Goal: Task Accomplishment & Management: Manage account settings

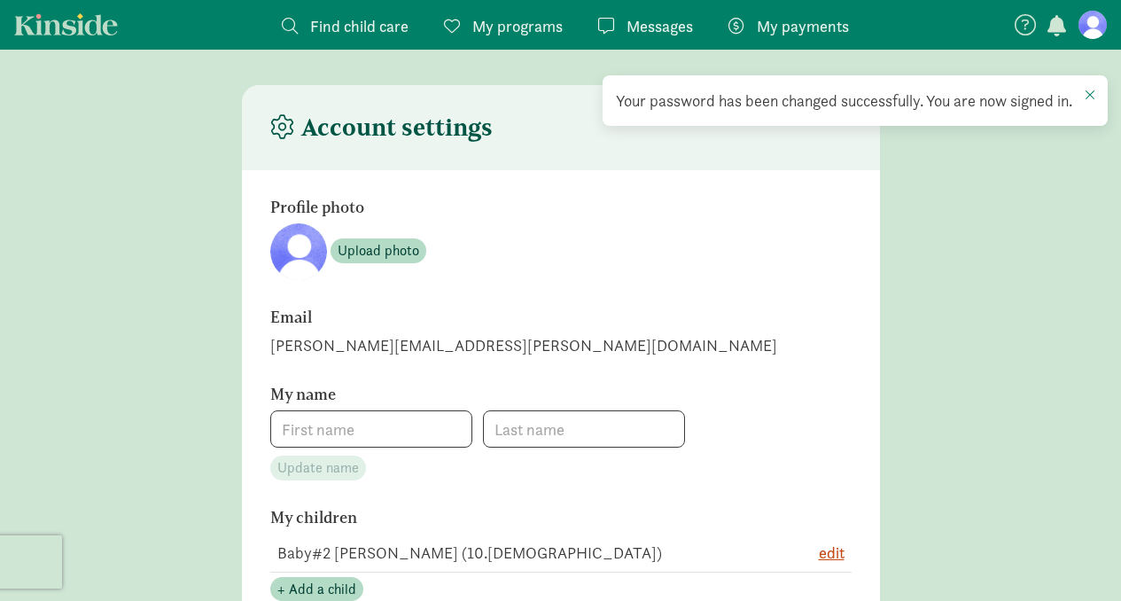
type input "[PERSON_NAME]"
type input "6083348127"
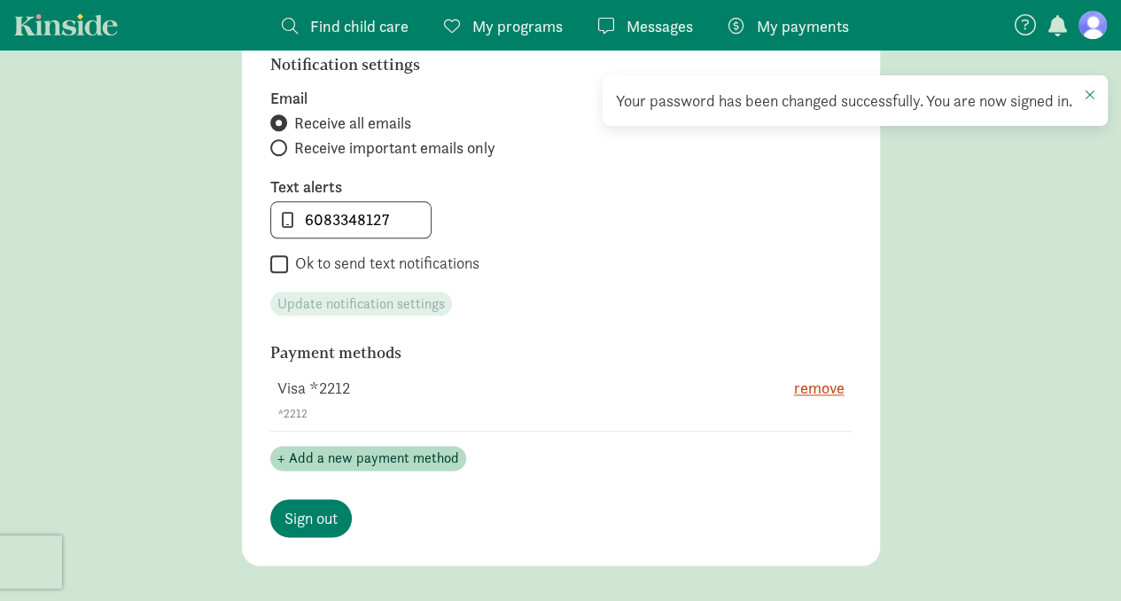
scroll to position [886, 0]
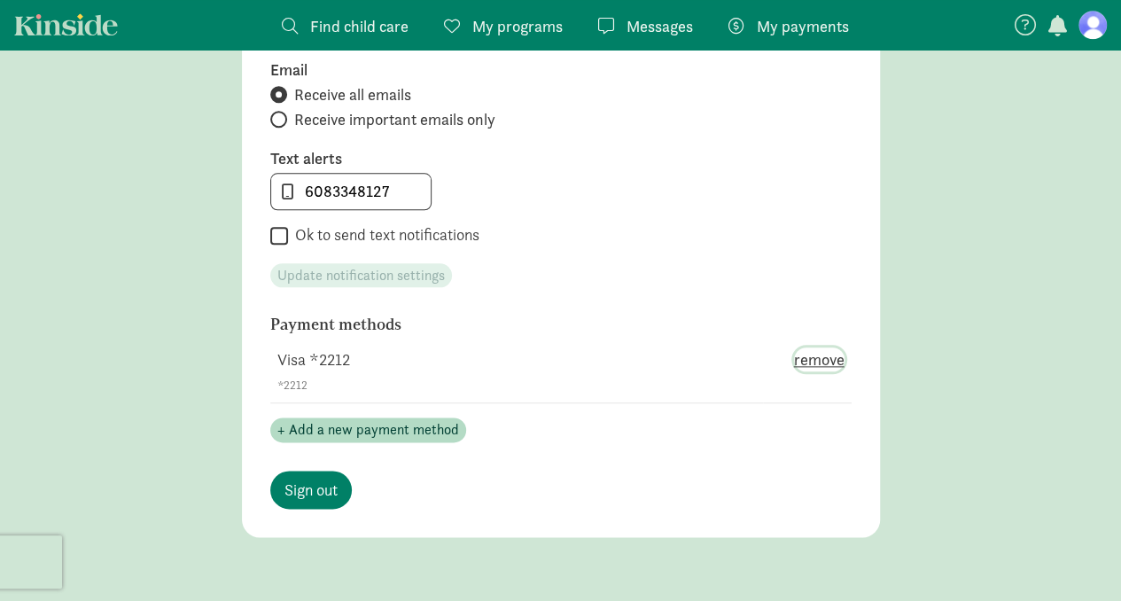
click at [810, 359] on span "remove" at bounding box center [819, 359] width 51 height 24
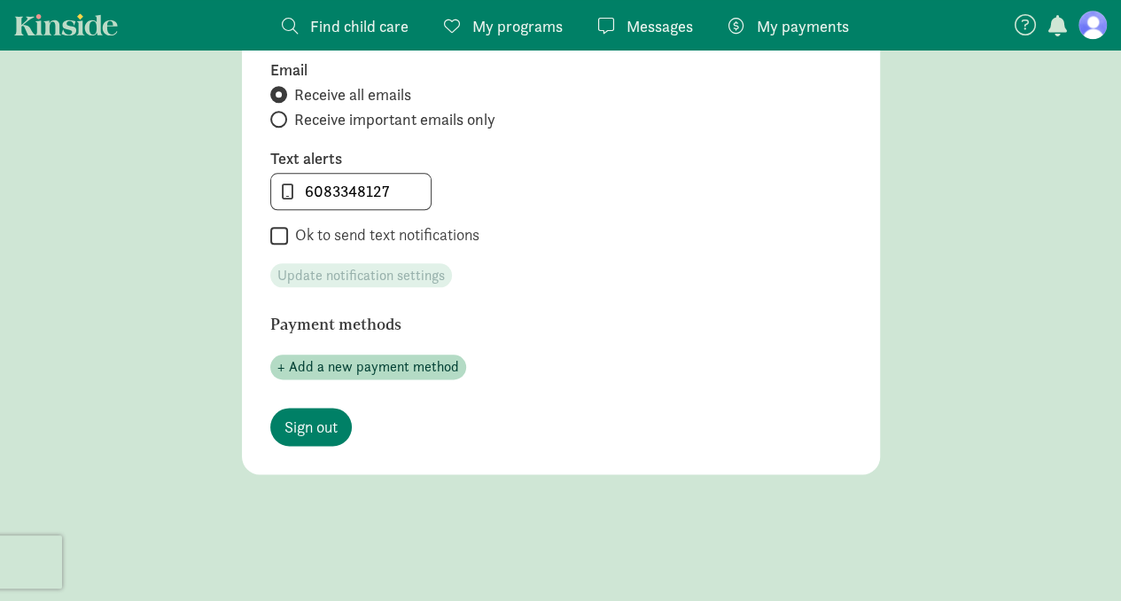
scroll to position [0, 0]
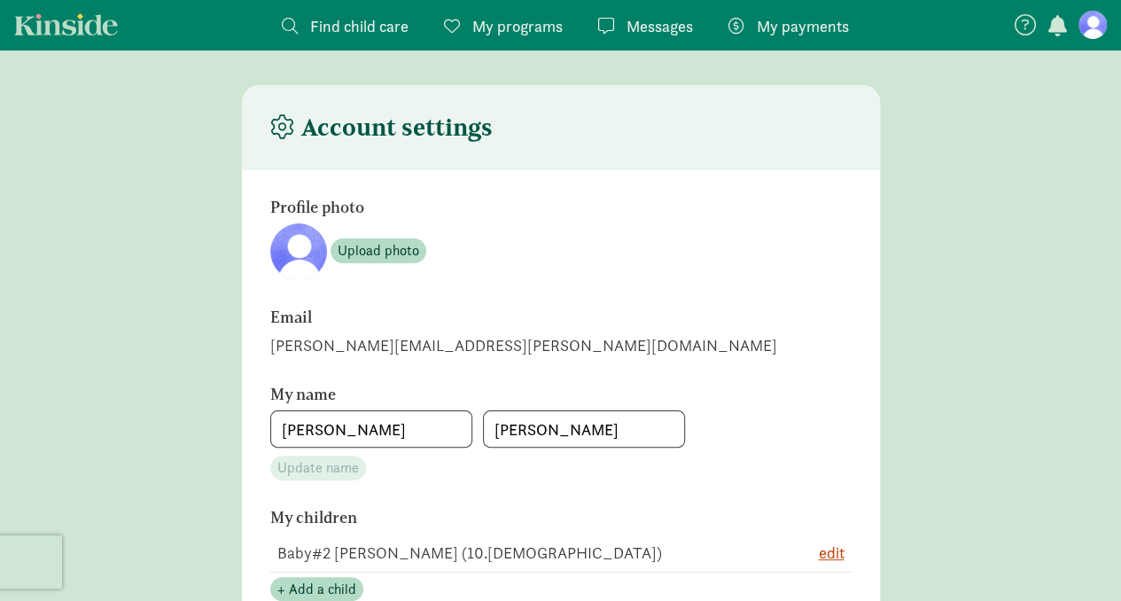
click at [823, 35] on span "My payments" at bounding box center [803, 26] width 92 height 24
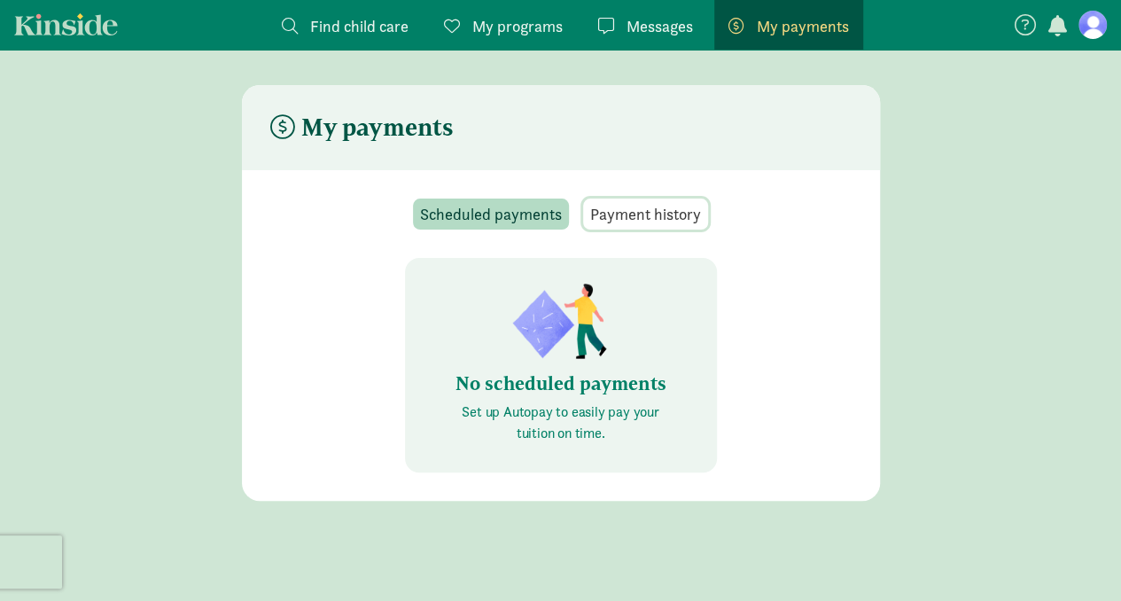
click at [649, 222] on span "Payment history" at bounding box center [645, 214] width 111 height 24
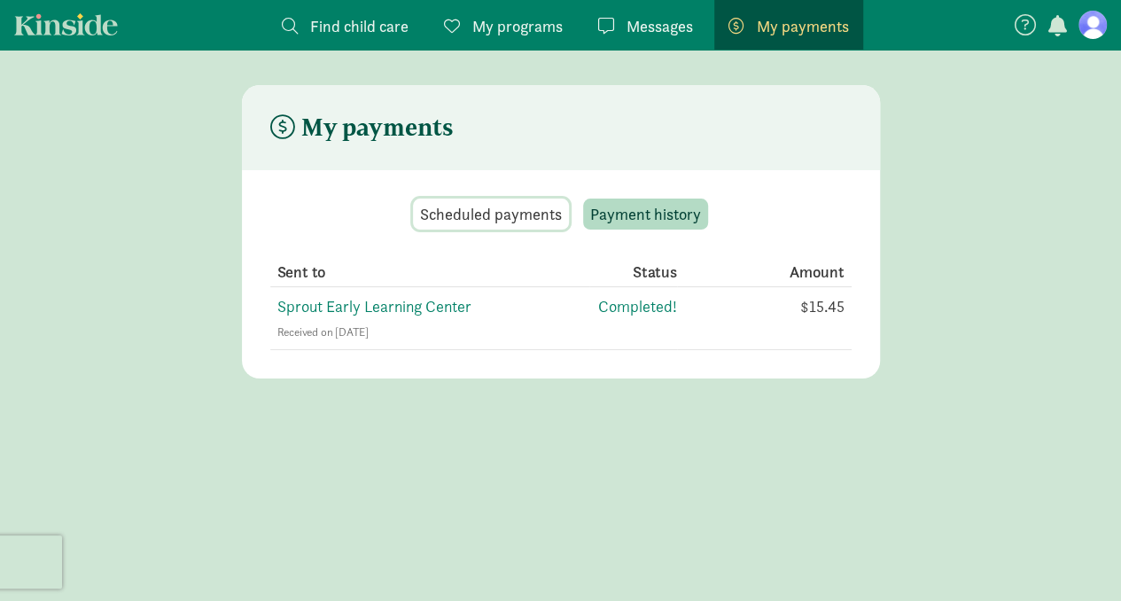
click at [493, 198] on button "Scheduled payments" at bounding box center [491, 213] width 156 height 31
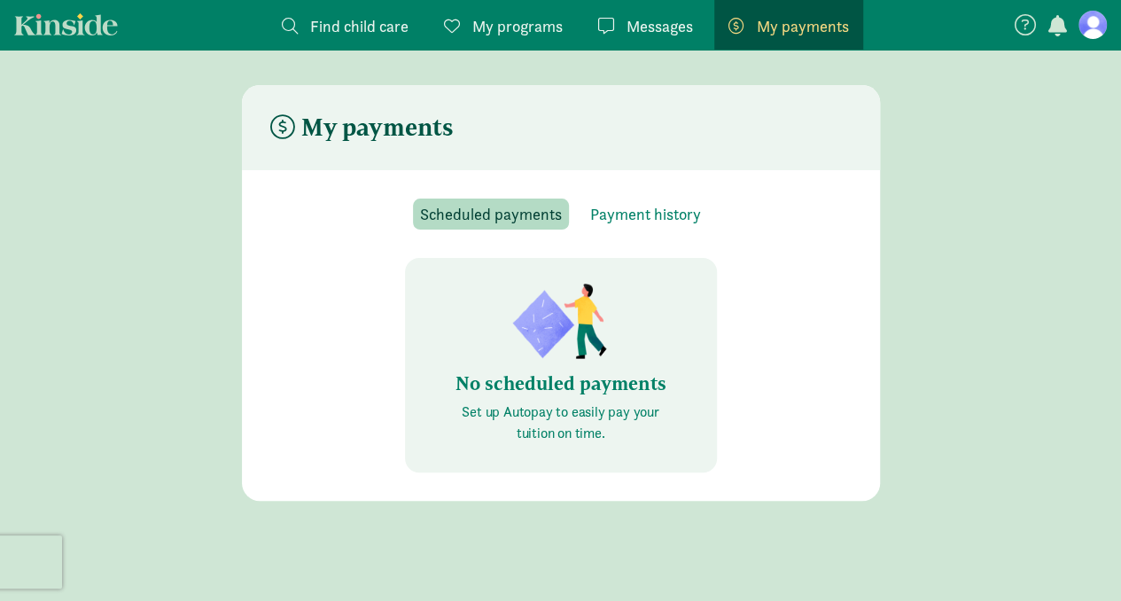
click at [517, 18] on span "My programs" at bounding box center [517, 26] width 90 height 24
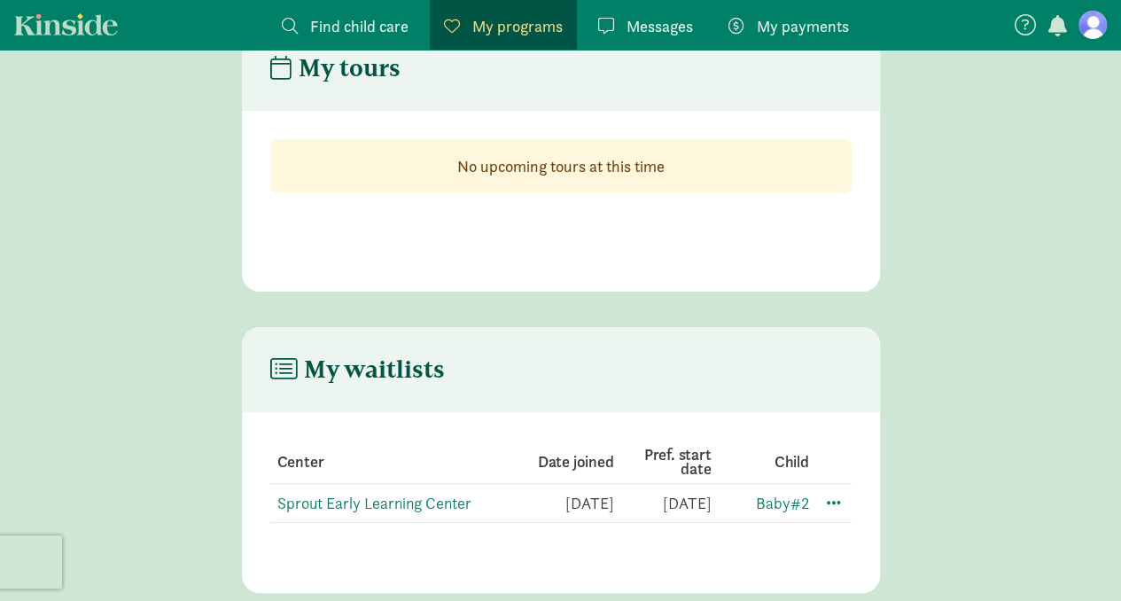
scroll to position [87, 0]
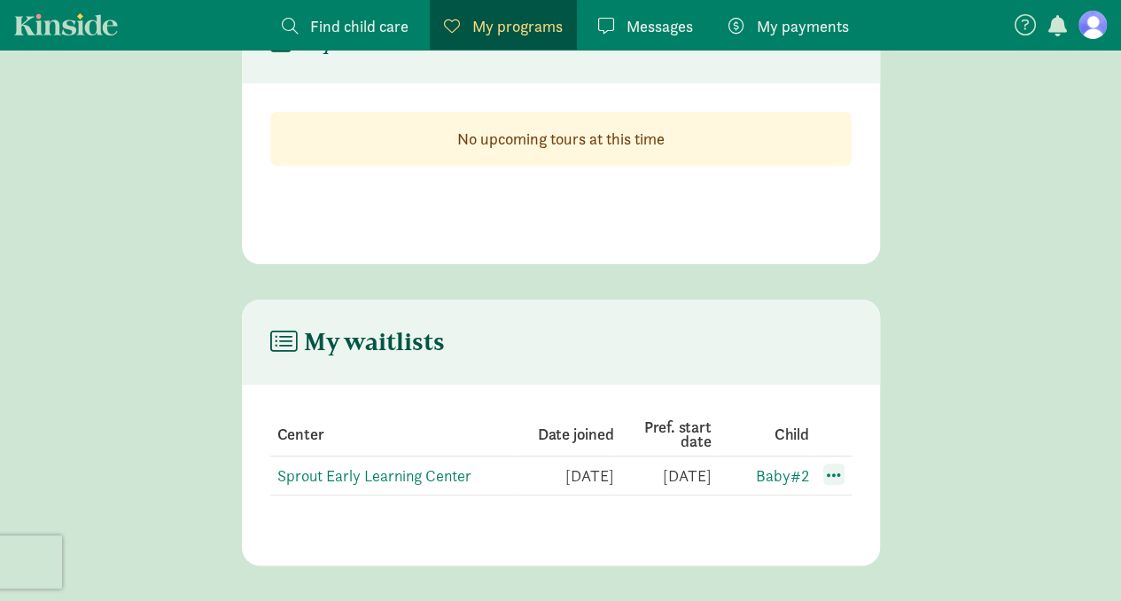
click at [833, 473] on span at bounding box center [833, 473] width 21 height 21
click at [846, 517] on div "Edit preferences" at bounding box center [895, 513] width 159 height 38
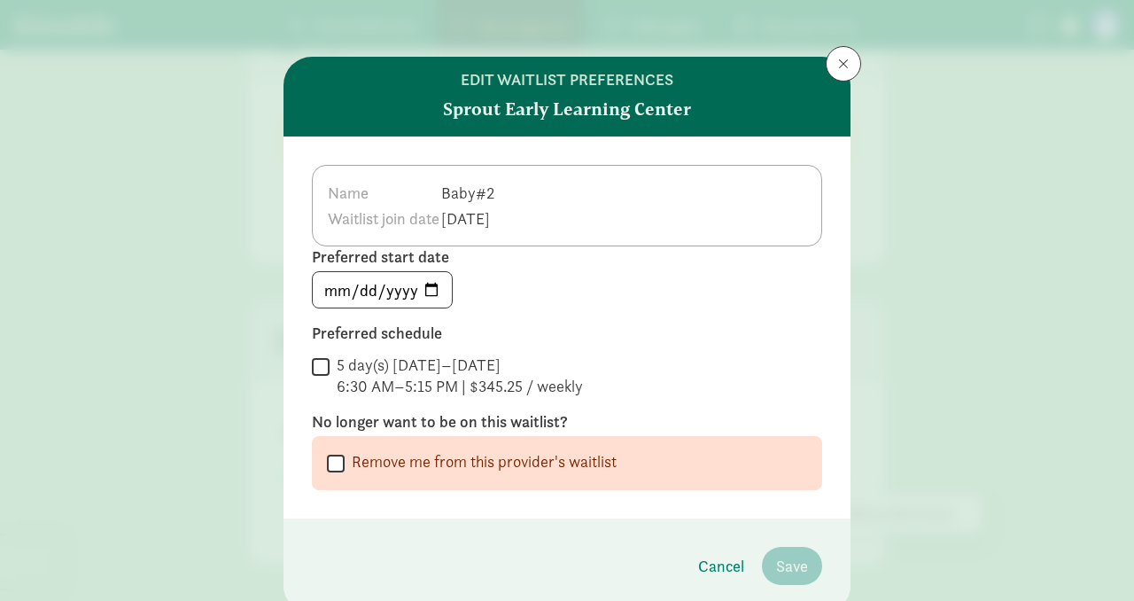
click at [449, 459] on label "Remove me from this provider's waitlist" at bounding box center [481, 461] width 272 height 21
click at [345, 459] on input "Remove me from this provider's waitlist" at bounding box center [336, 463] width 18 height 24
checkbox input "true"
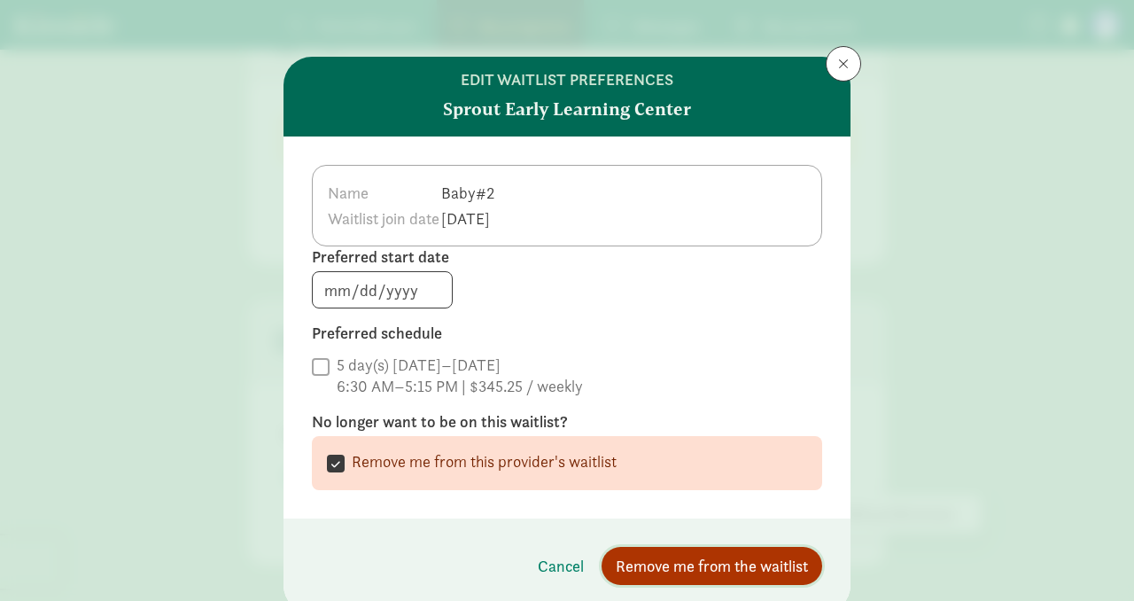
click at [716, 559] on span "Remove me from the waitlist" at bounding box center [712, 566] width 192 height 24
click at [634, 574] on span "Remove me from the waitlist" at bounding box center [712, 566] width 192 height 24
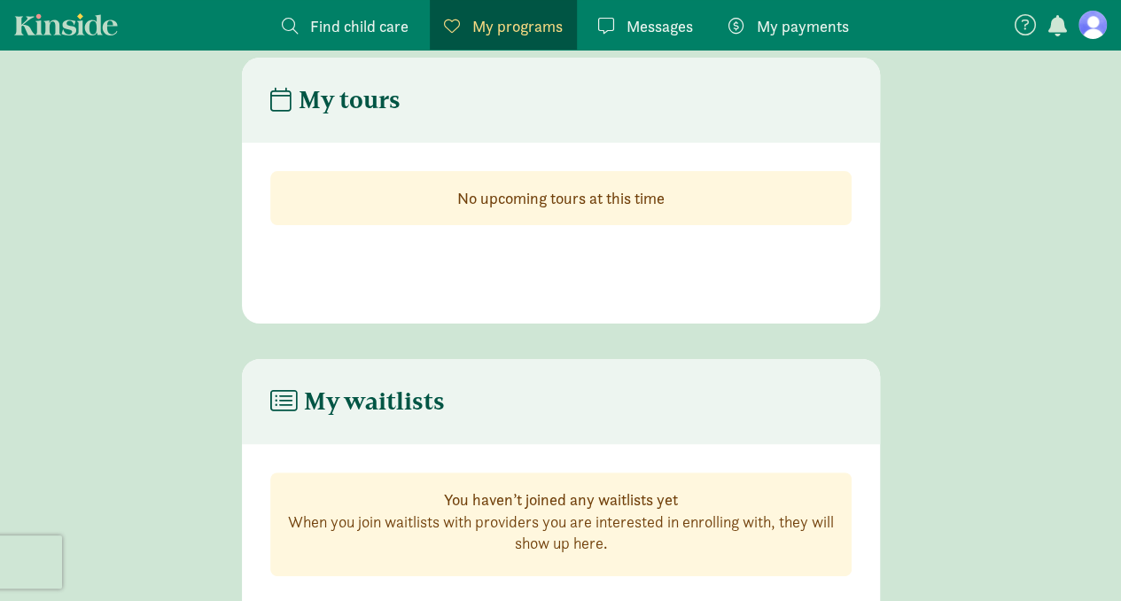
scroll to position [0, 0]
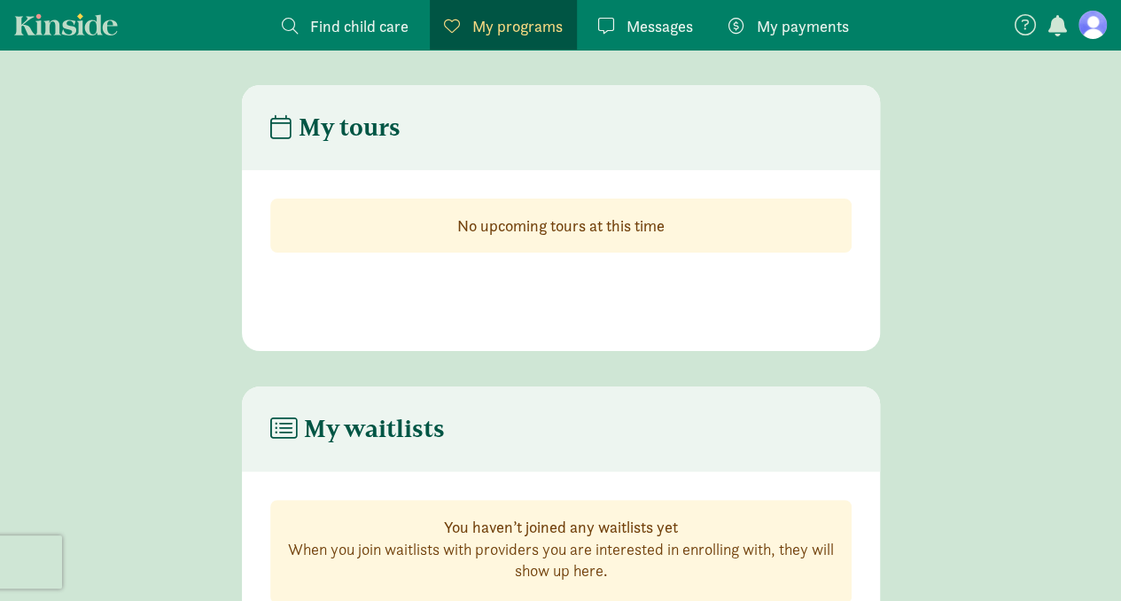
click at [1089, 20] on figure at bounding box center [1092, 25] width 28 height 28
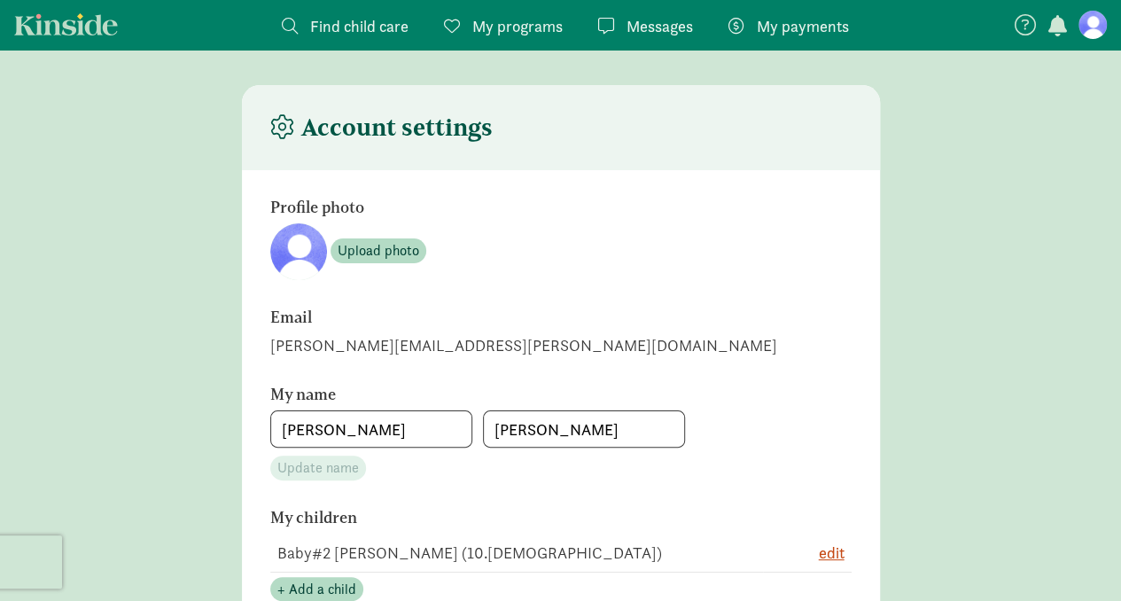
click at [1090, 26] on figure at bounding box center [1092, 25] width 28 height 28
click at [1087, 40] on nav "Find child care Find My programs Programs Messages Messages My payments Pay" at bounding box center [560, 25] width 1121 height 50
click at [1093, 36] on figure at bounding box center [1092, 25] width 28 height 28
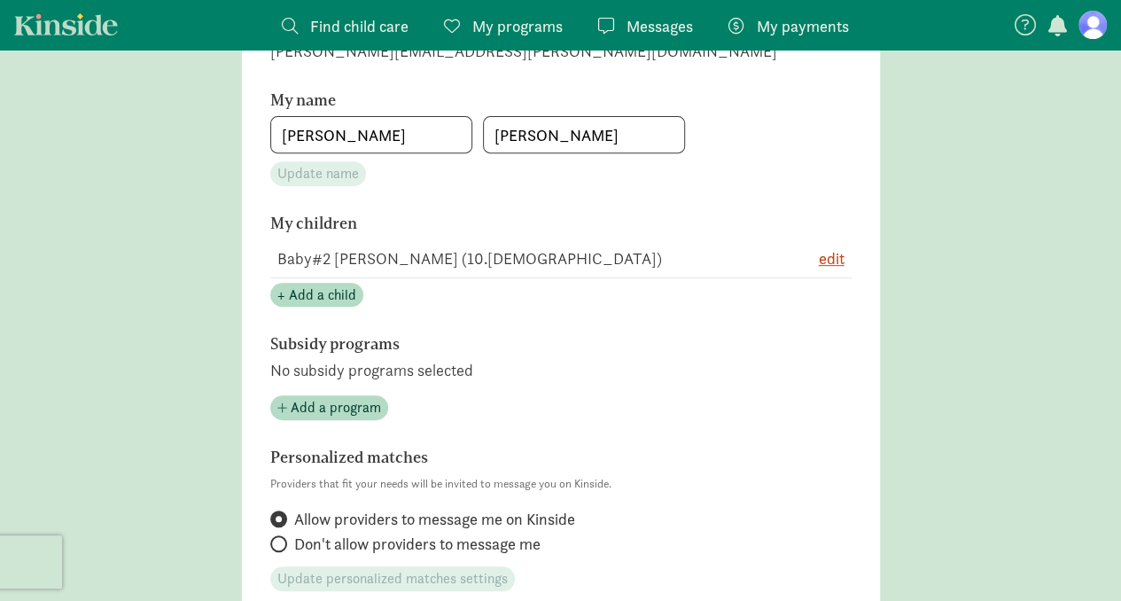
scroll to position [266, 0]
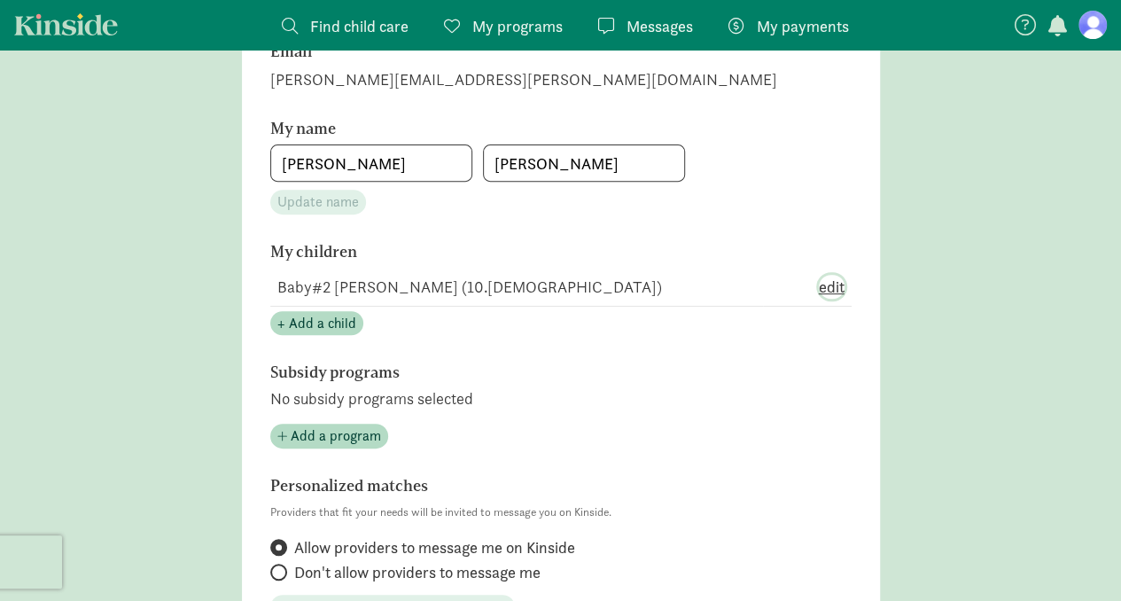
click at [820, 290] on span "edit" at bounding box center [832, 287] width 26 height 24
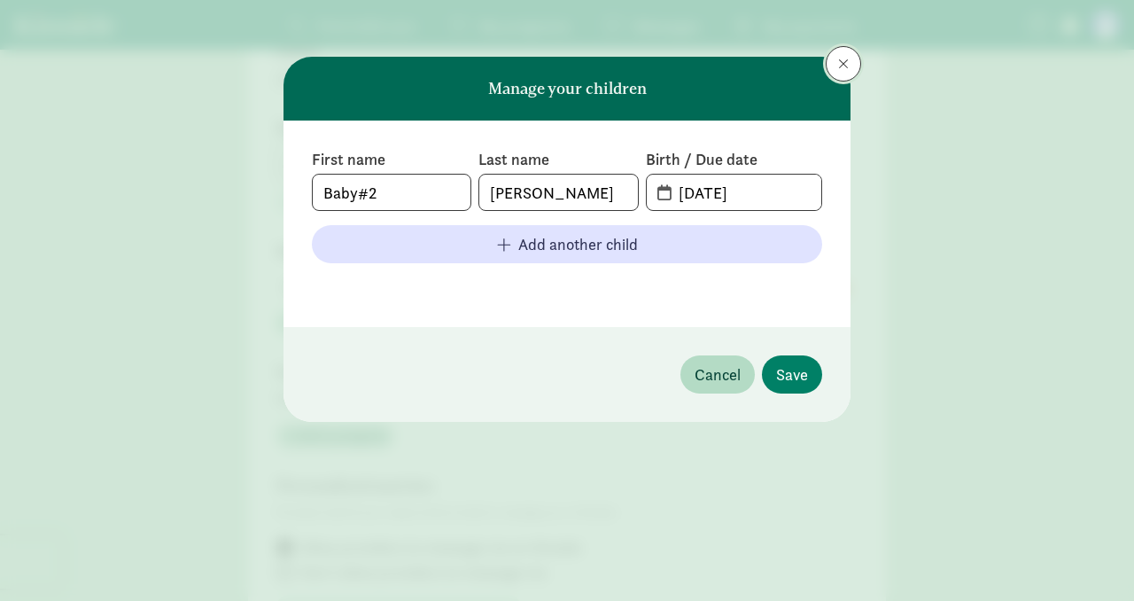
click at [849, 59] on button at bounding box center [843, 63] width 35 height 35
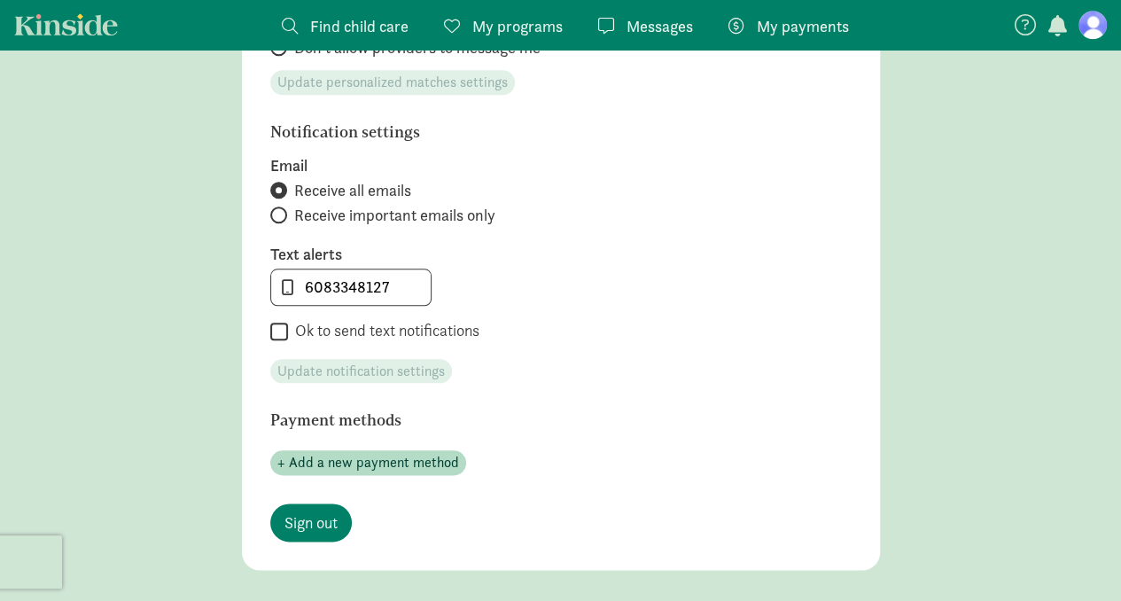
scroll to position [797, 0]
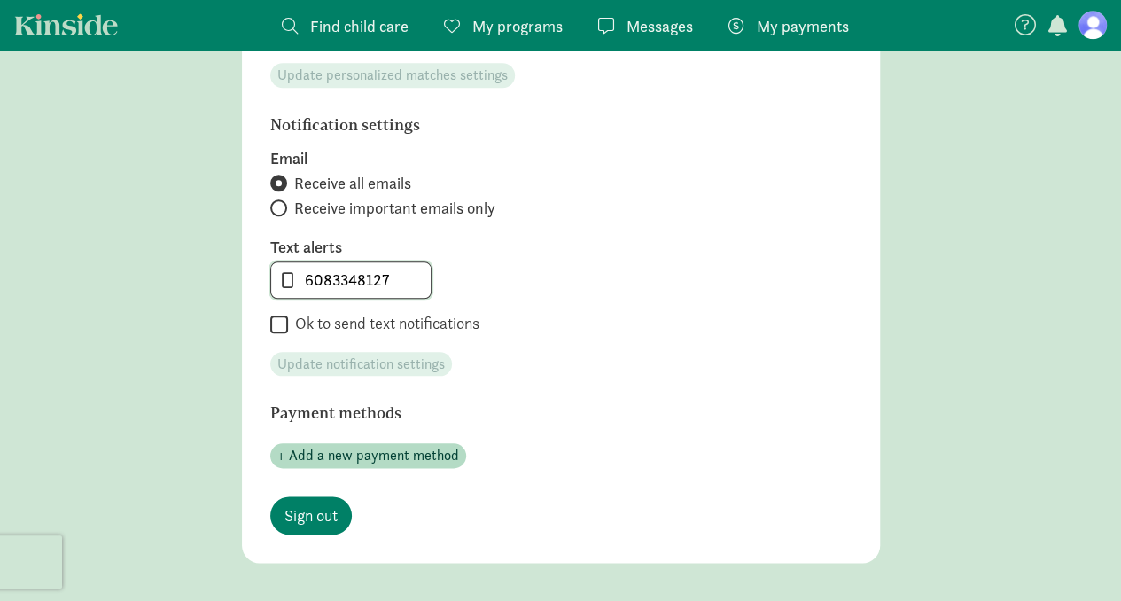
drag, startPoint x: 392, startPoint y: 284, endPoint x: 242, endPoint y: 286, distance: 149.8
click at [597, 253] on label "Text alerts" at bounding box center [560, 247] width 581 height 21
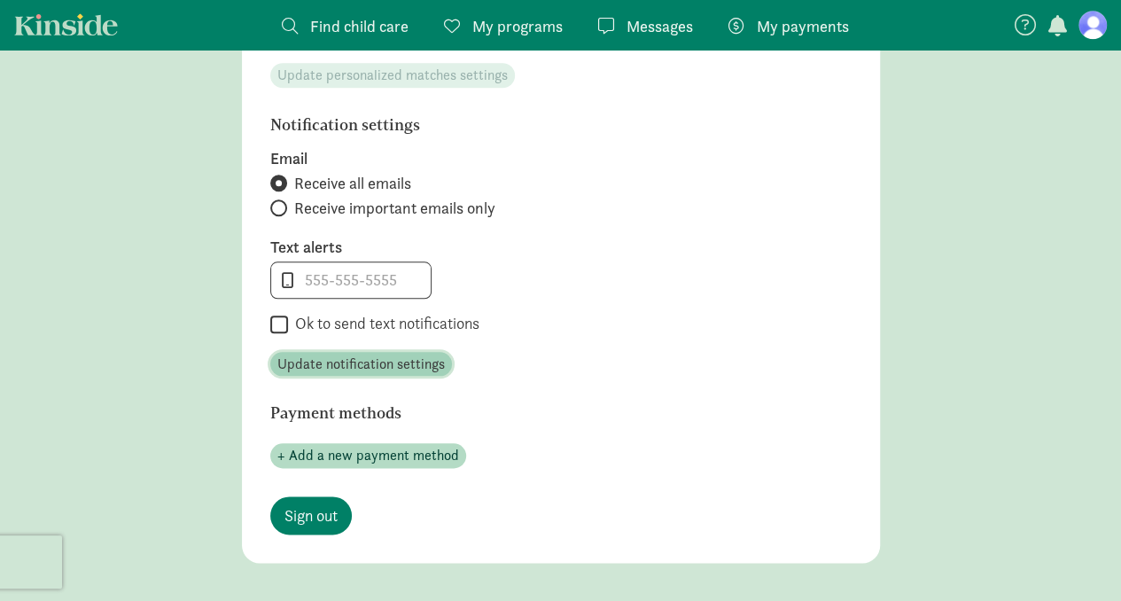
click at [422, 359] on span "Update notification settings" at bounding box center [360, 364] width 167 height 21
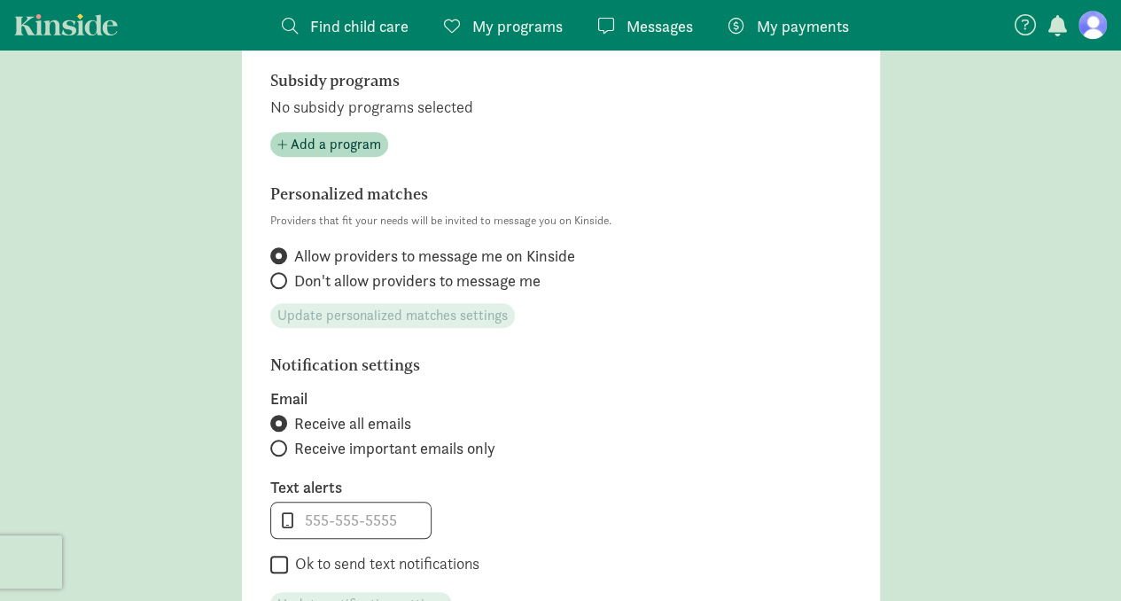
scroll to position [620, 0]
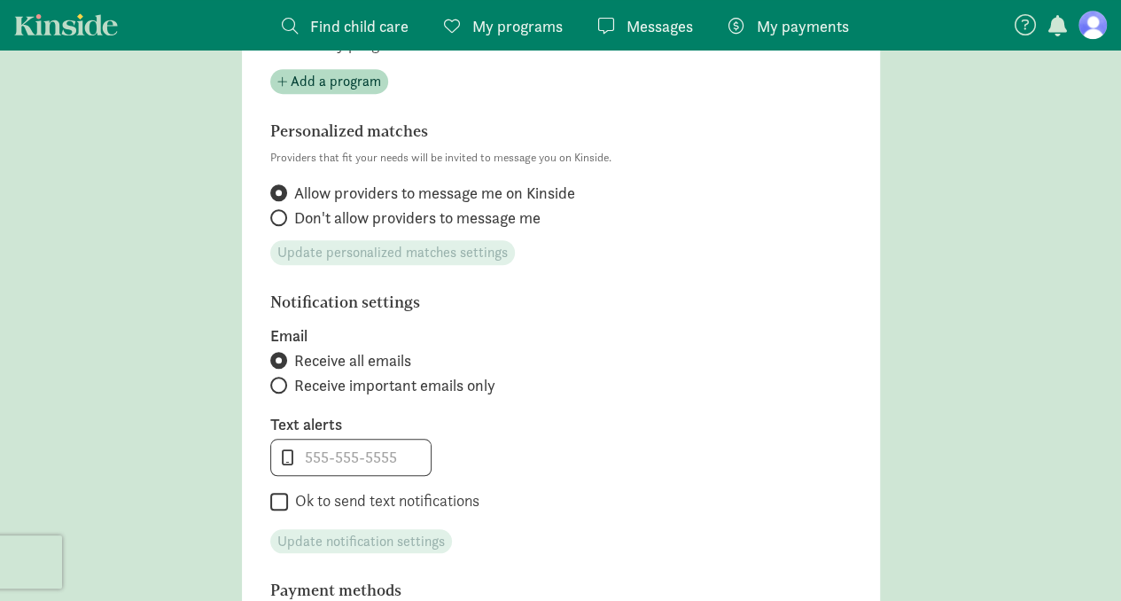
click at [394, 390] on span "Receive important emails only" at bounding box center [394, 385] width 201 height 21
click at [282, 390] on input "Receive important emails only" at bounding box center [276, 385] width 12 height 12
radio input "true"
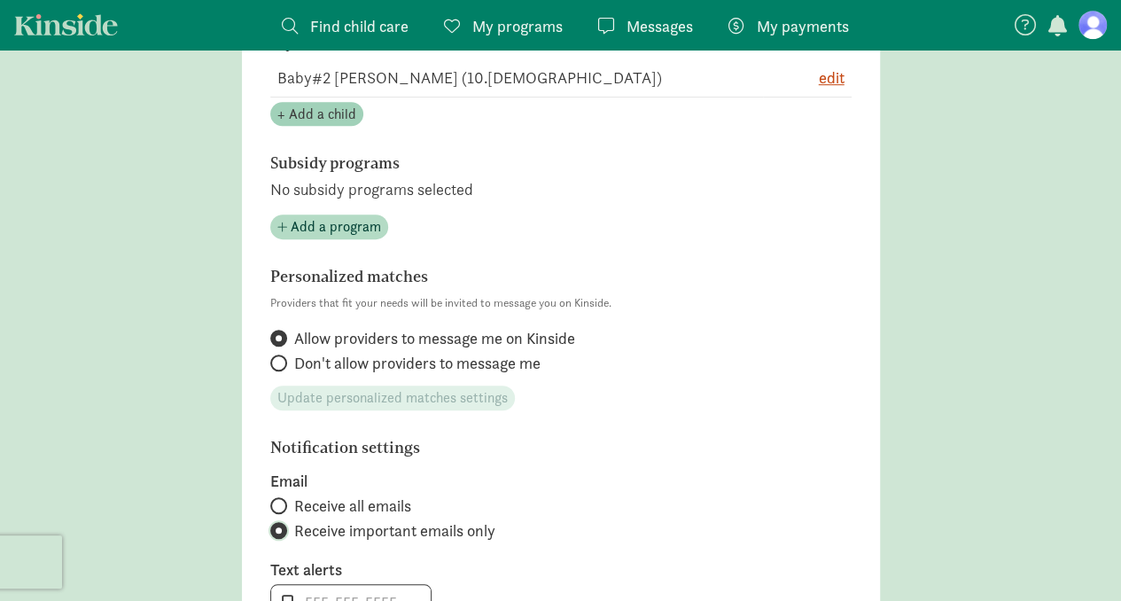
scroll to position [709, 0]
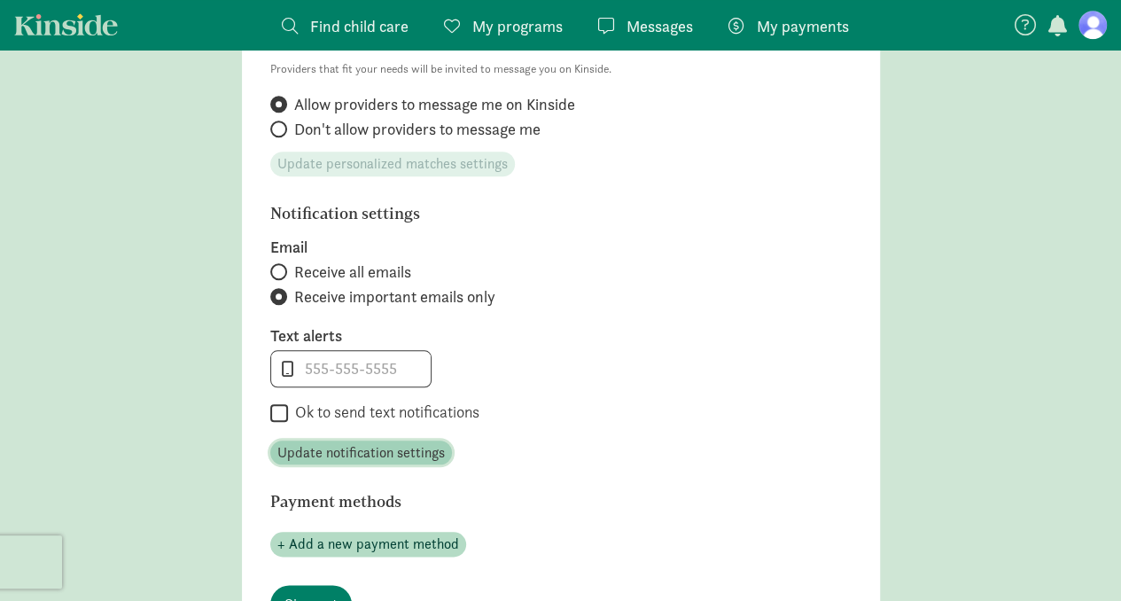
click at [338, 453] on span "Update notification settings" at bounding box center [360, 452] width 167 height 21
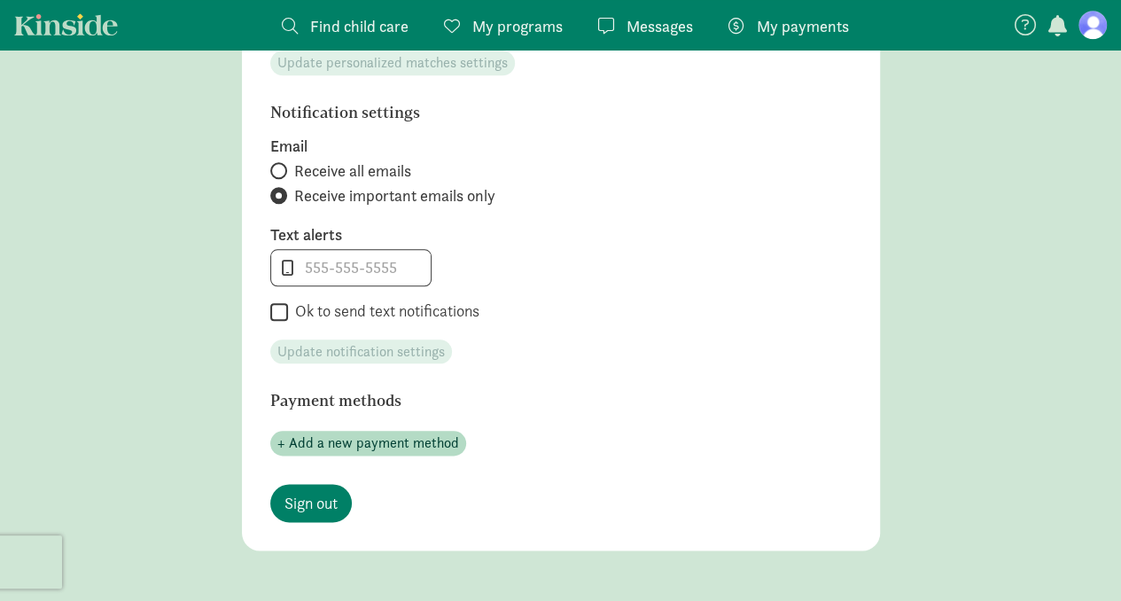
scroll to position [886, 0]
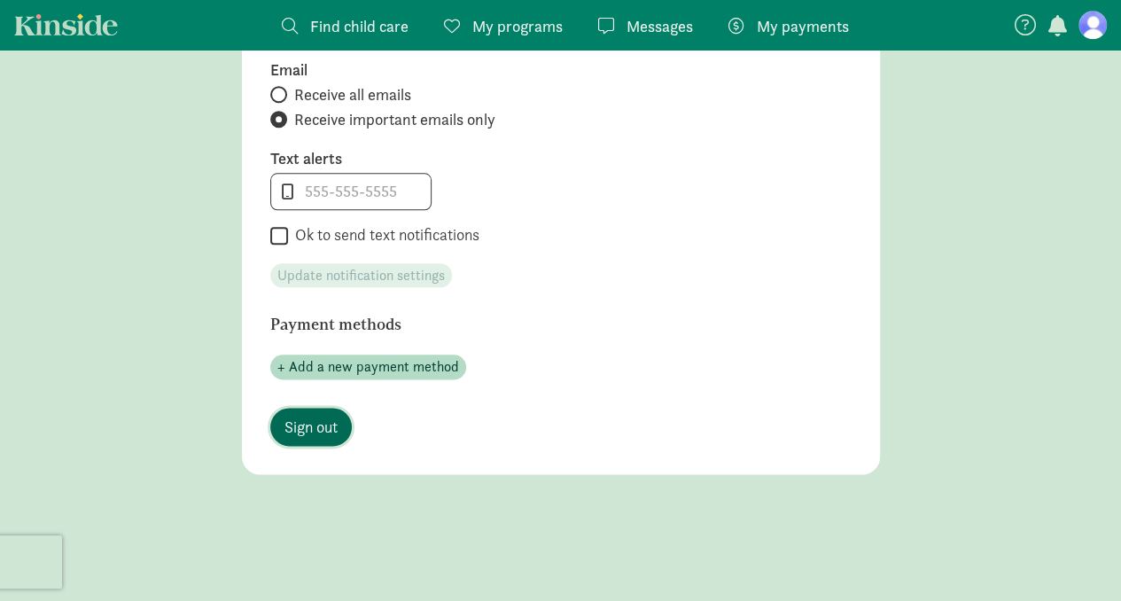
click at [333, 429] on span "Sign out" at bounding box center [310, 427] width 53 height 24
